Goal: Task Accomplishment & Management: Manage account settings

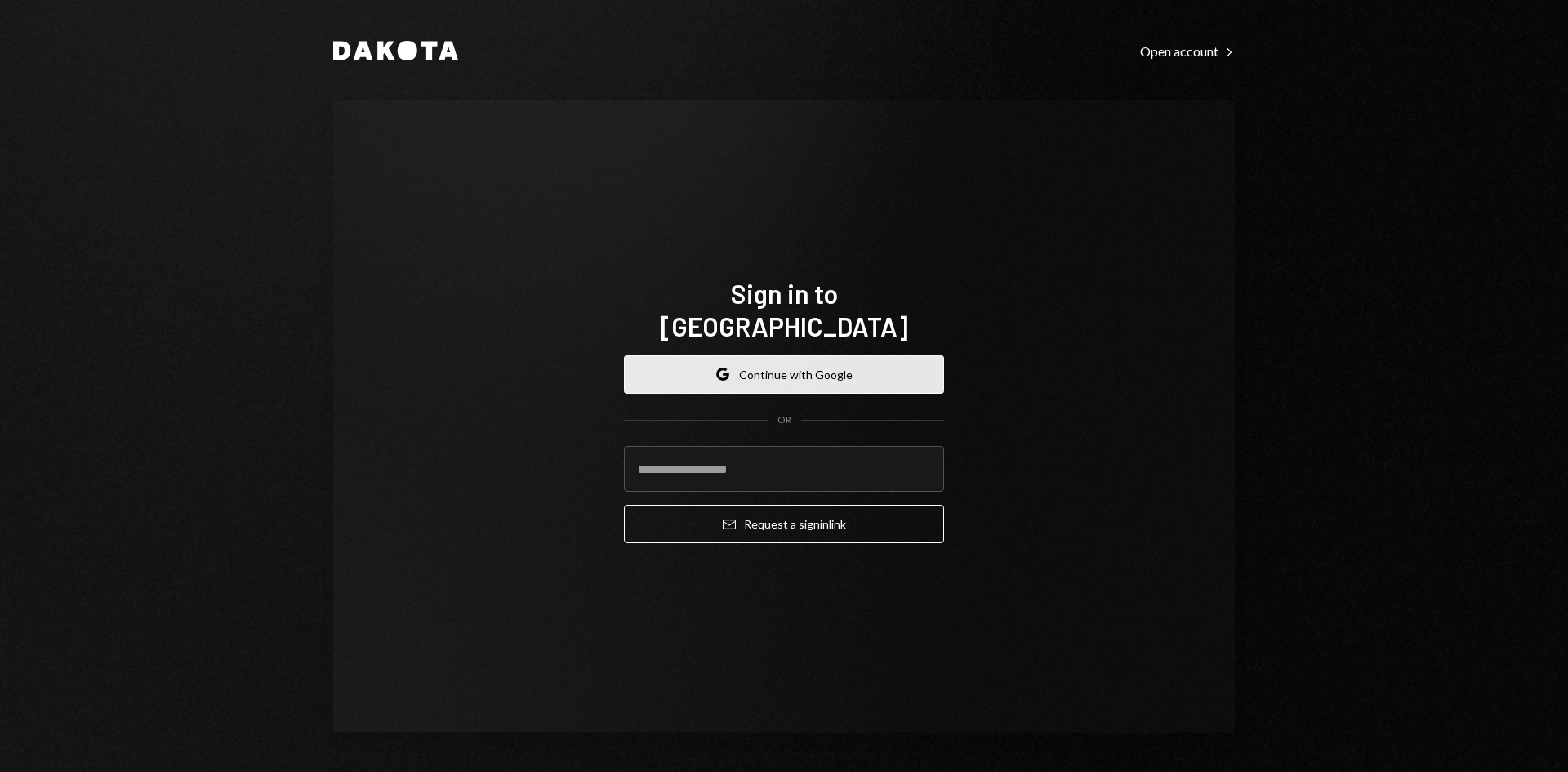
click at [763, 371] on button "Google Continue with Google" at bounding box center [783, 374] width 320 height 38
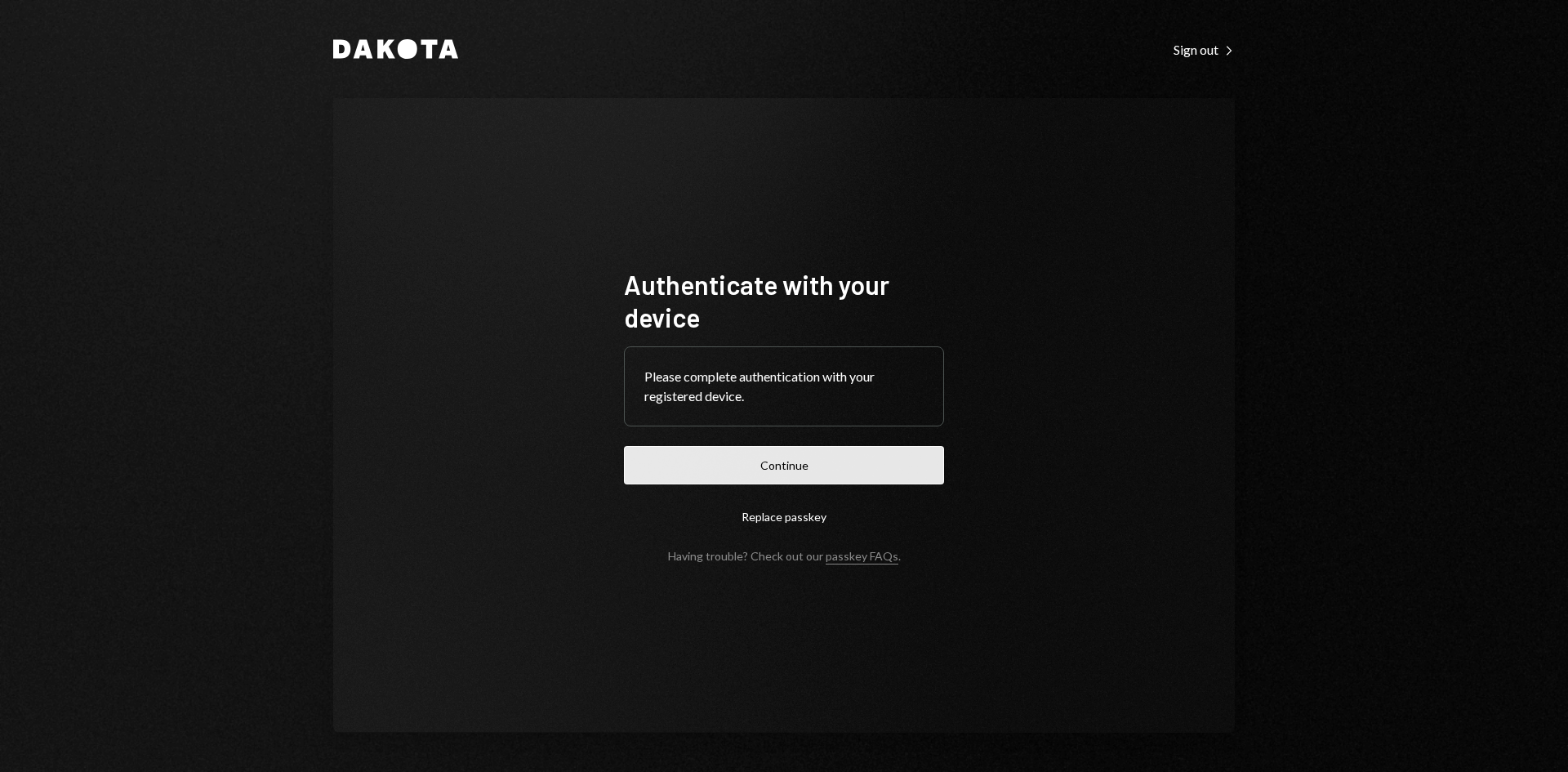
click at [721, 455] on button "Continue" at bounding box center [783, 464] width 320 height 38
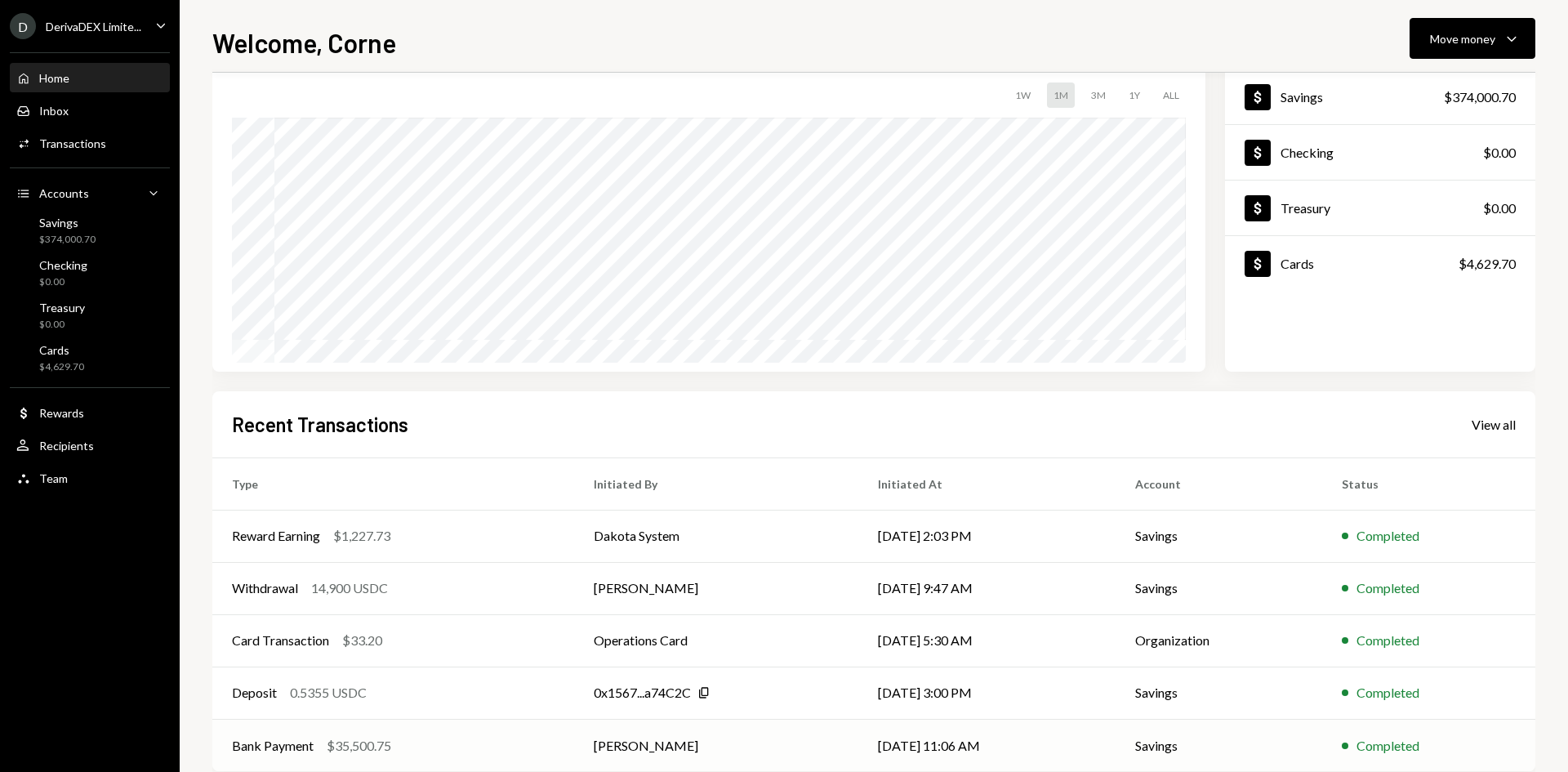
scroll to position [135, 0]
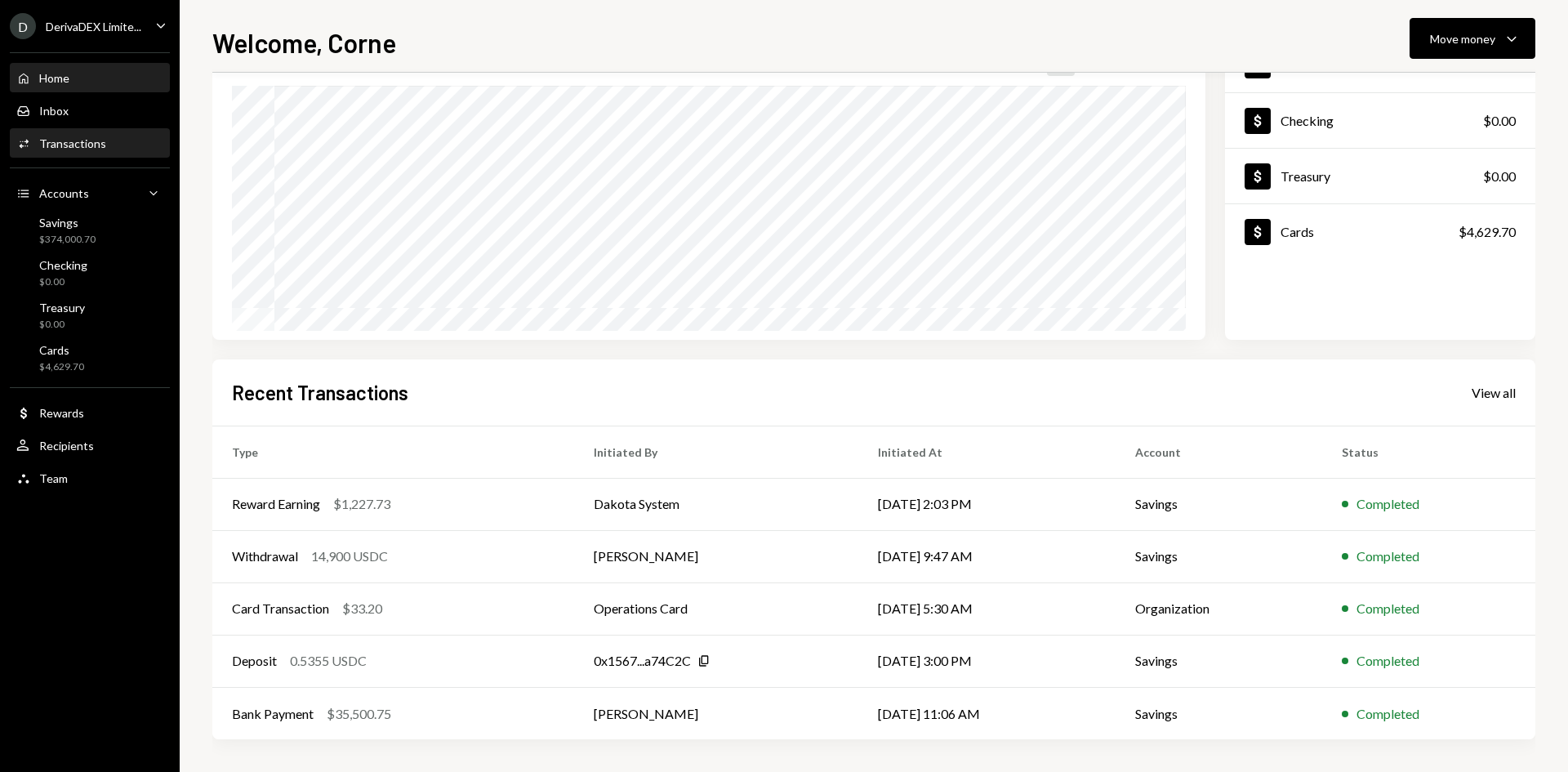
click at [80, 140] on div "Transactions" at bounding box center [73, 143] width 67 height 14
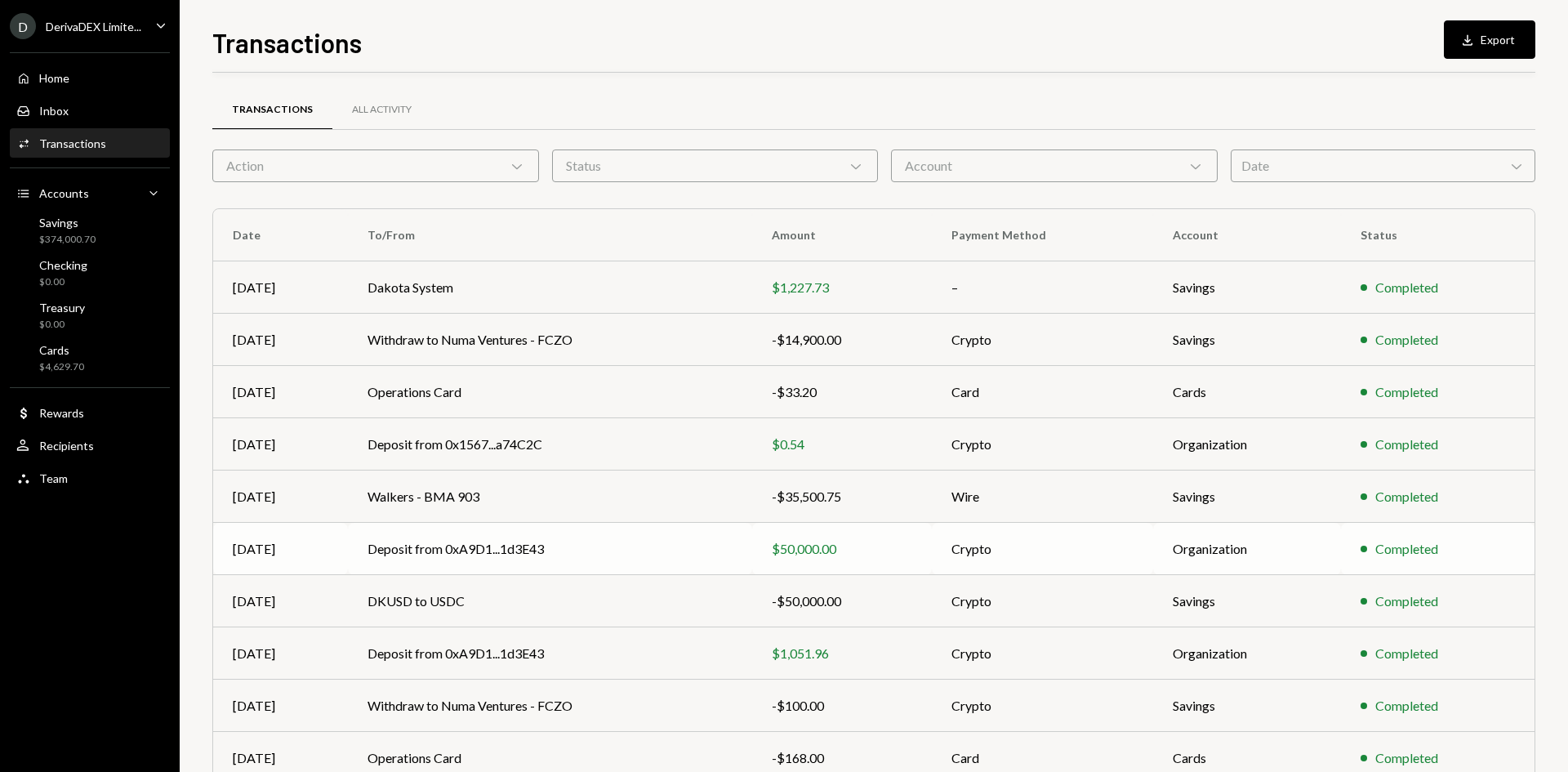
scroll to position [81, 0]
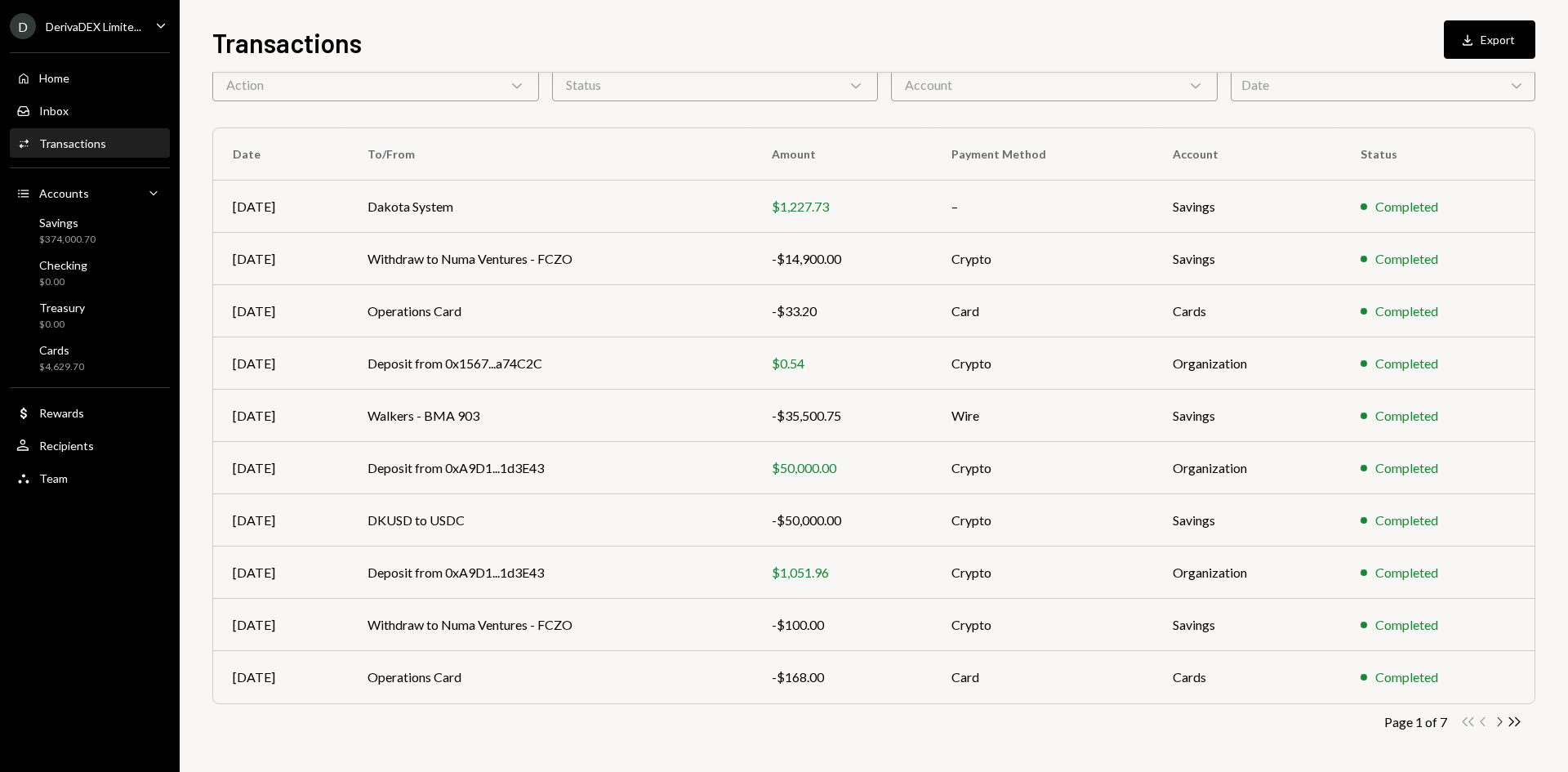
click at [1497, 717] on icon "Chevron Right" at bounding box center [1499, 722] width 16 height 16
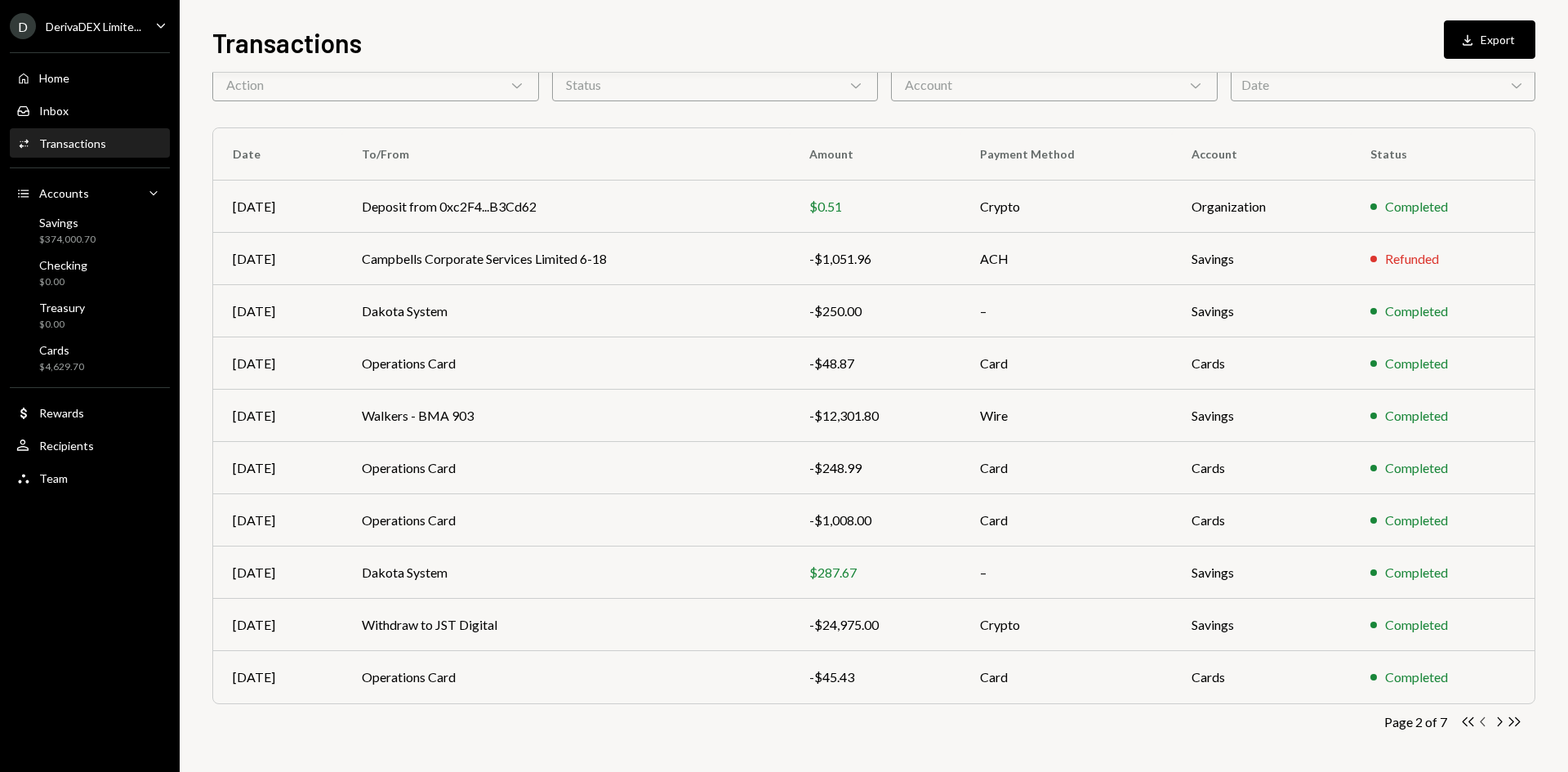
click at [1487, 725] on icon "Chevron Left" at bounding box center [1483, 722] width 16 height 16
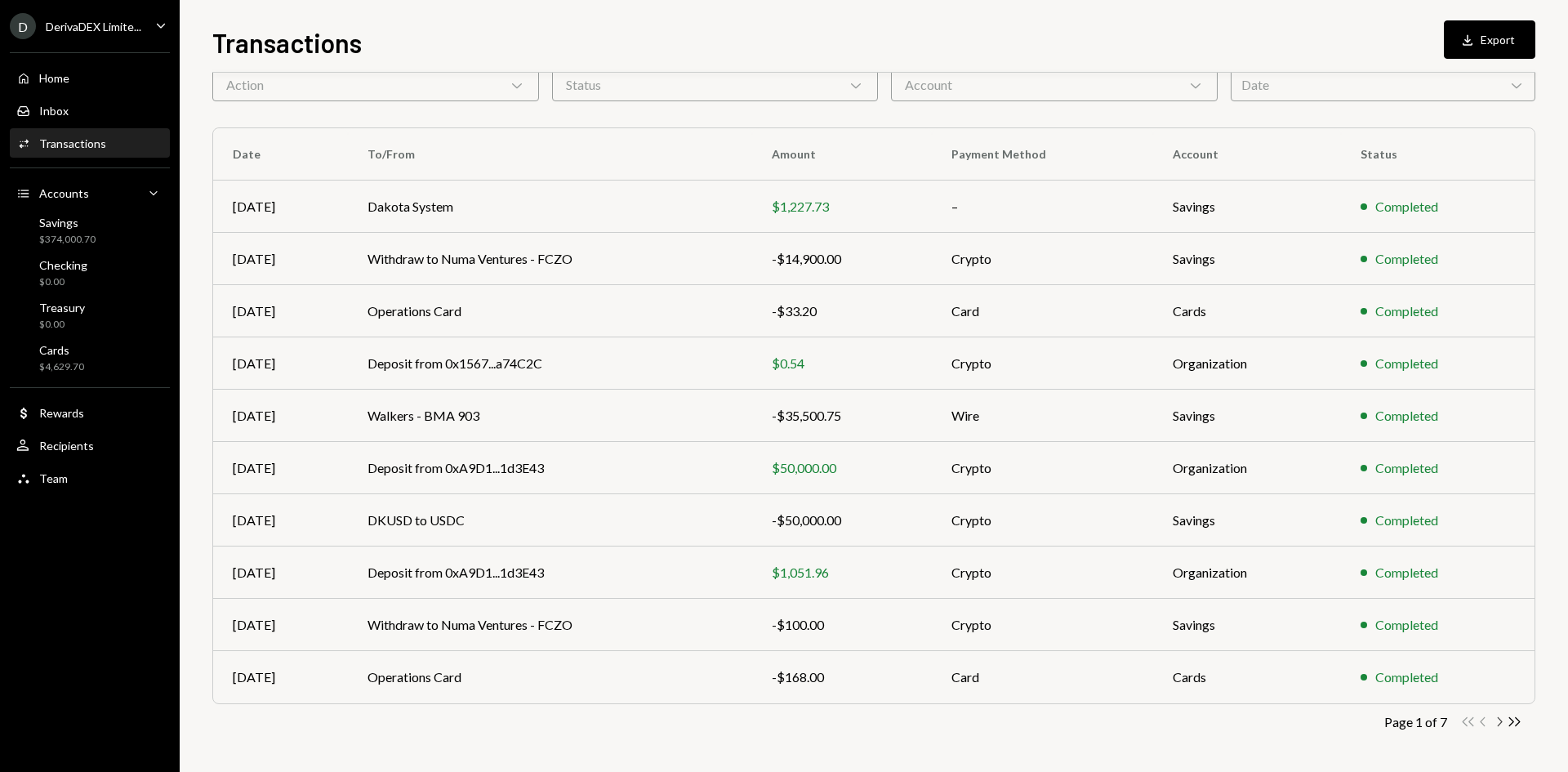
click at [1499, 724] on icon "button" at bounding box center [1500, 722] width 5 height 9
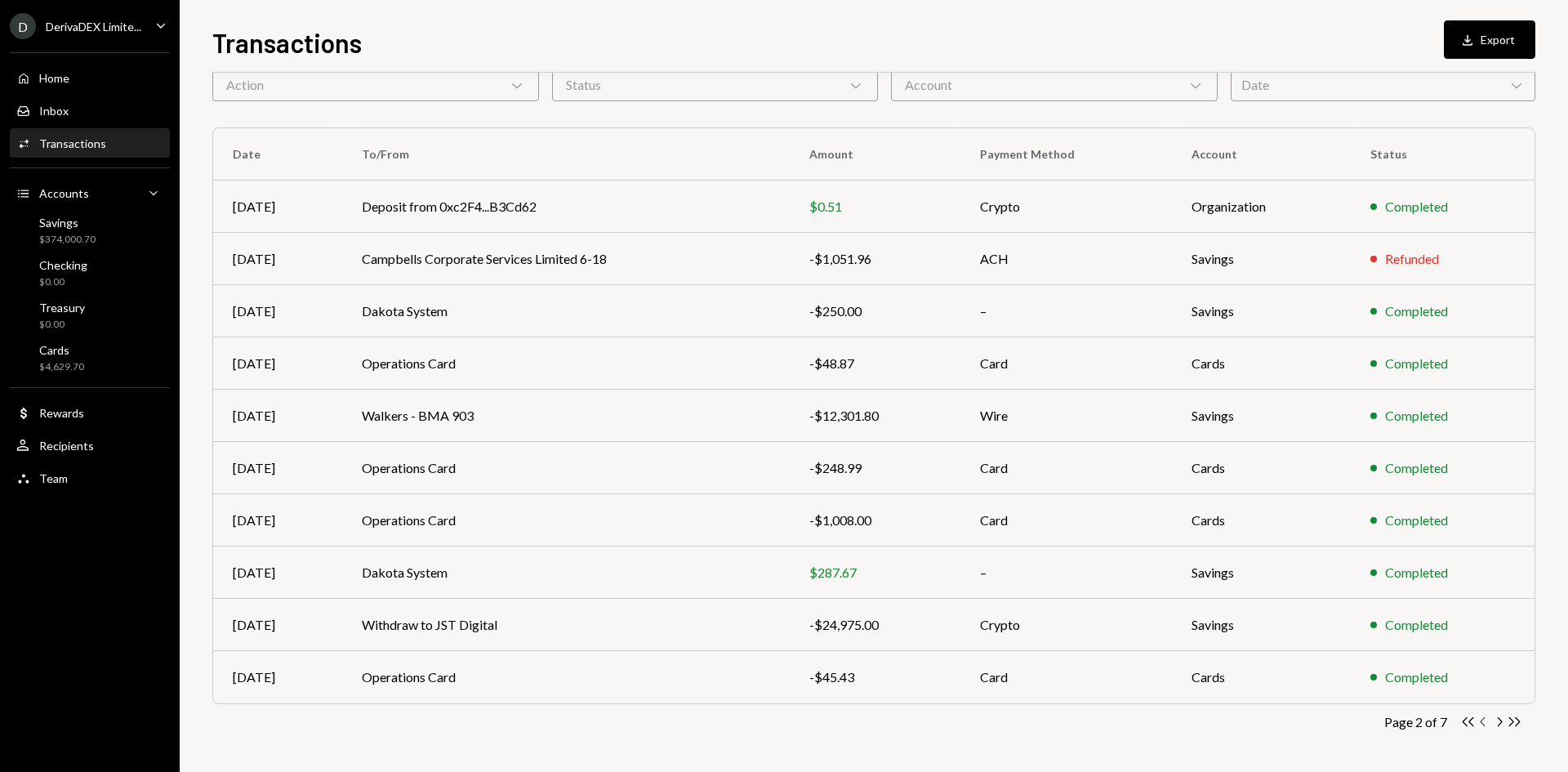
click at [1484, 722] on icon "Chevron Left" at bounding box center [1483, 722] width 16 height 16
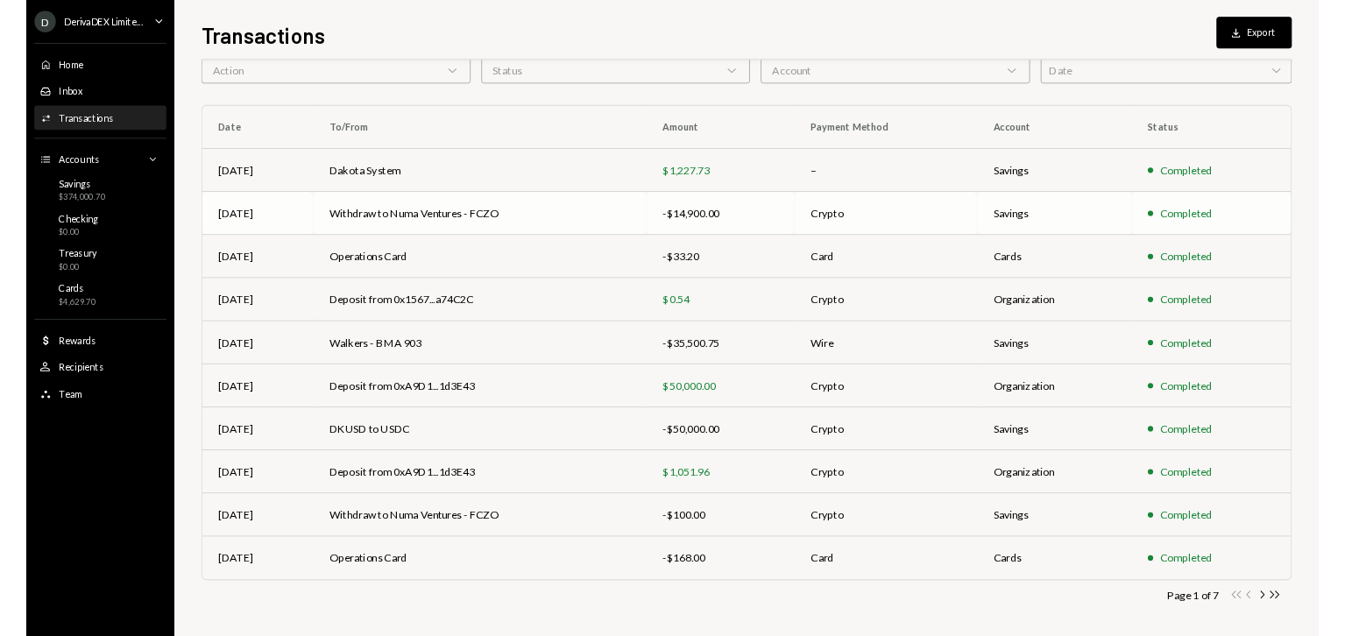
scroll to position [0, 0]
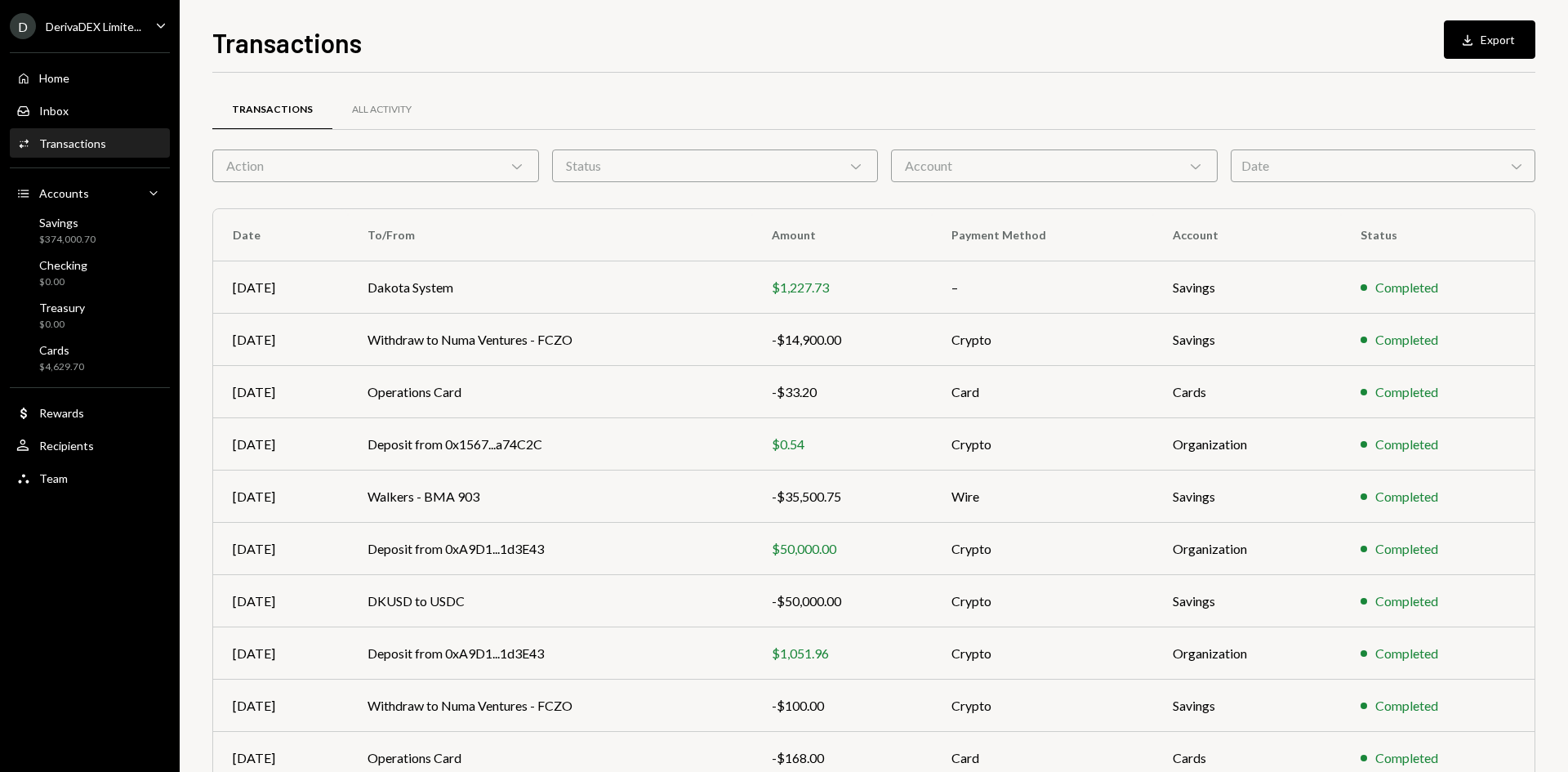
drag, startPoint x: 116, startPoint y: 26, endPoint x: 117, endPoint y: 40, distance: 14.0
click at [116, 25] on div "DerivaDEX Limite..." at bounding box center [93, 26] width 96 height 14
